Goal: Download file/media

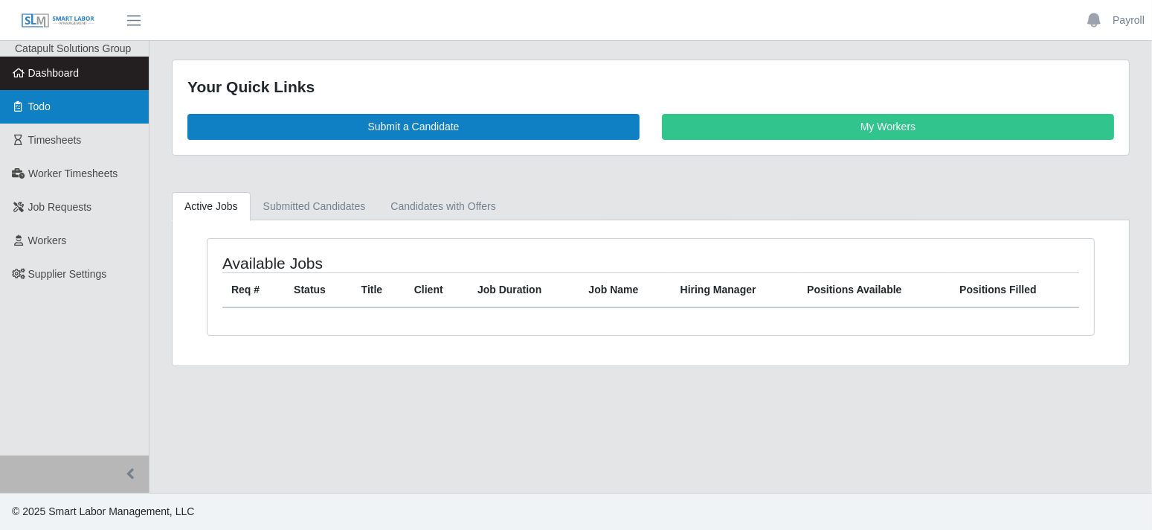
drag, startPoint x: 68, startPoint y: 107, endPoint x: 65, endPoint y: 117, distance: 9.9
click at [68, 107] on link "Todo" at bounding box center [74, 106] width 149 height 33
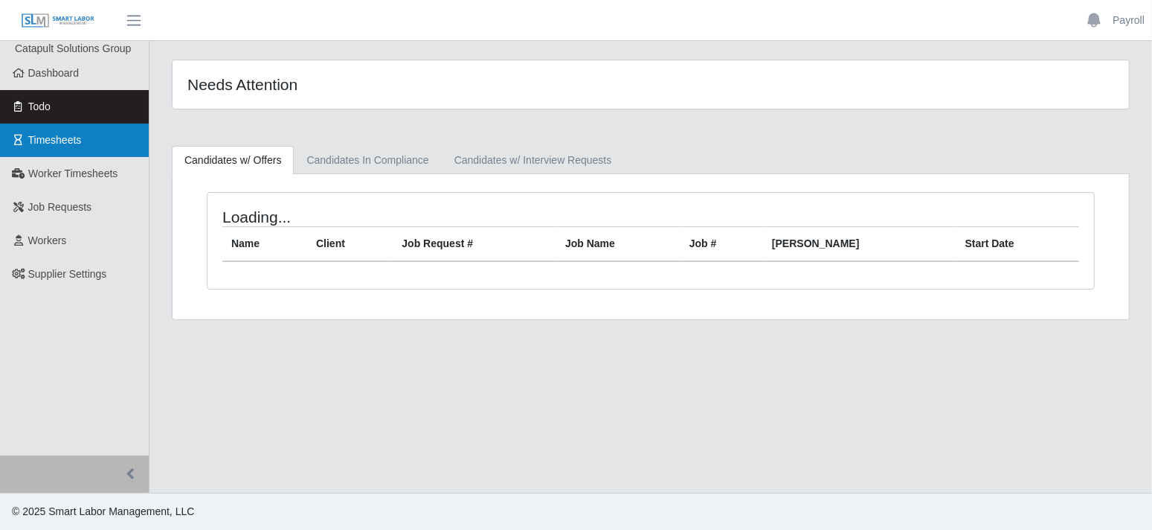
click at [65, 143] on span "Timesheets" at bounding box center [55, 140] width 54 height 12
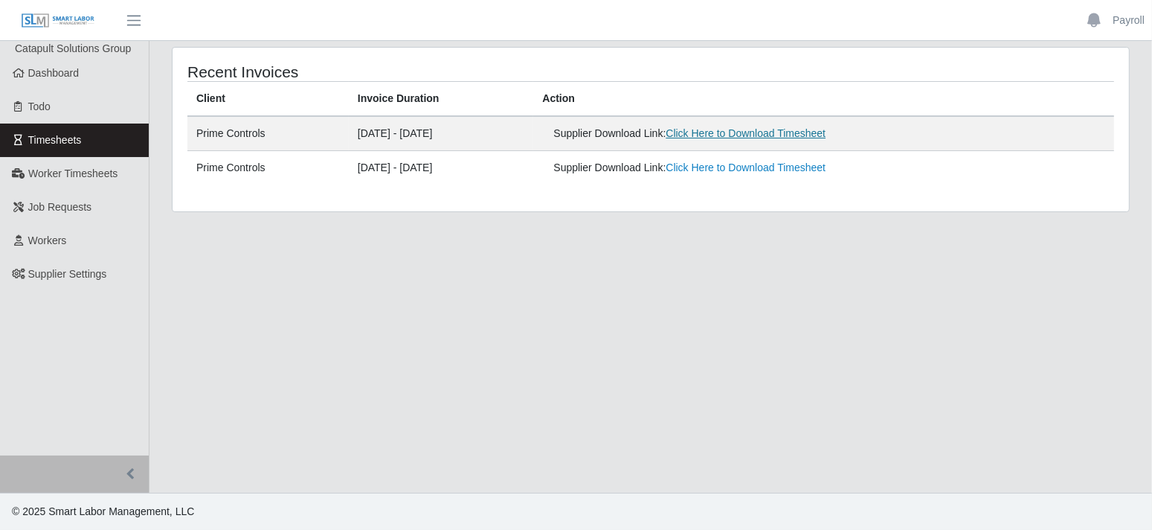
click at [745, 139] on link "Click Here to Download Timesheet" at bounding box center [746, 133] width 160 height 12
